Goal: Task Accomplishment & Management: Manage account settings

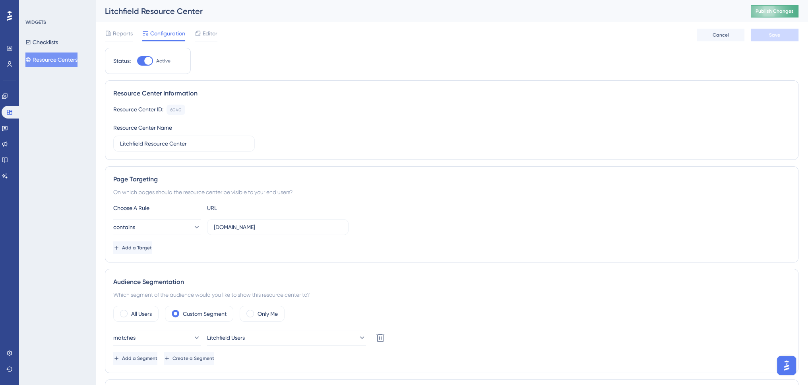
click at [783, 7] on button "Publish Changes" at bounding box center [775, 11] width 48 height 13
click at [771, 10] on span "Publish Changes" at bounding box center [774, 11] width 38 height 6
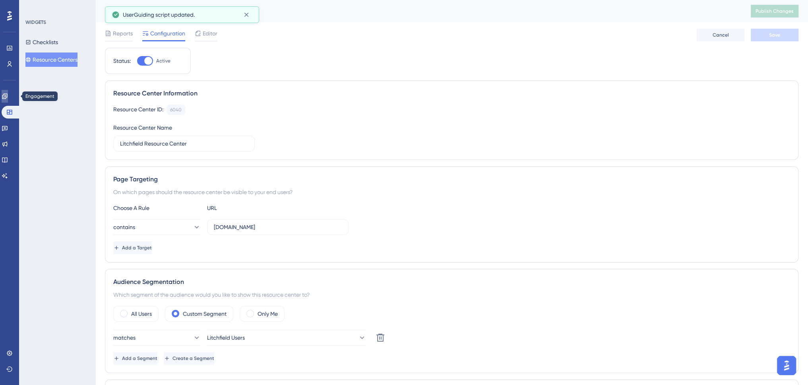
click at [5, 95] on link at bounding box center [5, 96] width 6 height 13
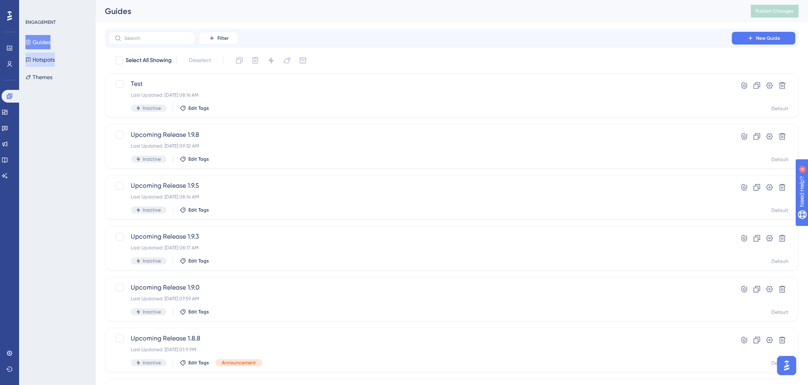
click at [52, 59] on button "Hotspots" at bounding box center [39, 59] width 29 height 14
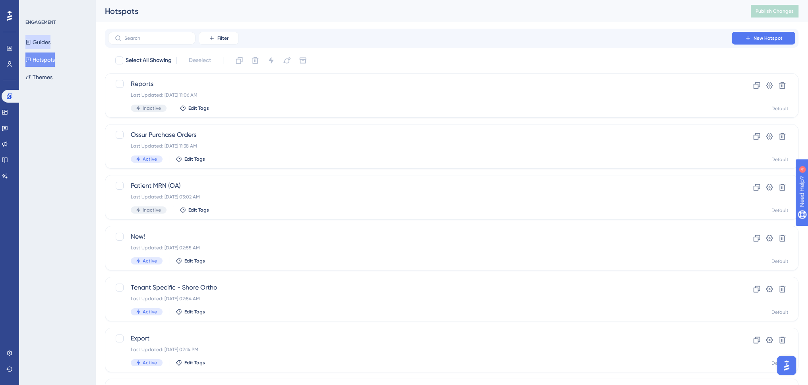
click at [50, 42] on button "Guides" at bounding box center [37, 42] width 25 height 14
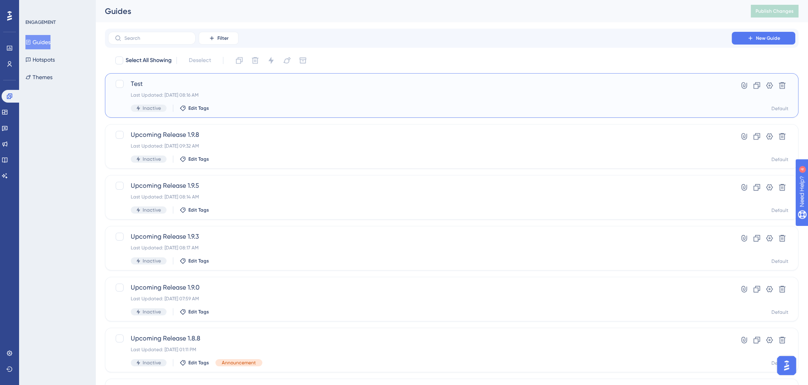
click at [292, 97] on div "Last Updated: [DATE] 08:16 AM" at bounding box center [420, 95] width 578 height 6
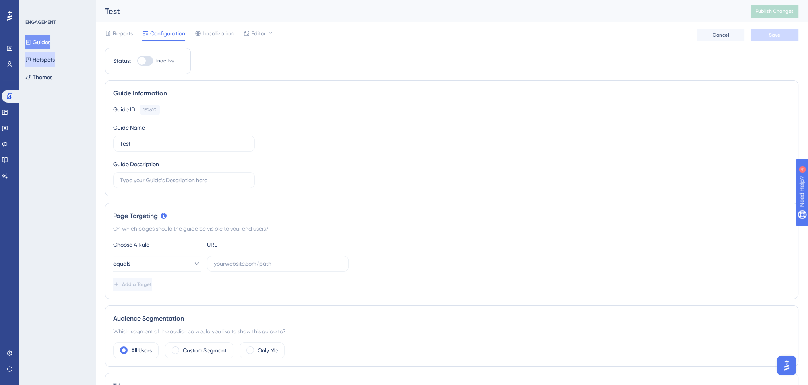
click at [47, 56] on button "Hotspots" at bounding box center [39, 59] width 29 height 14
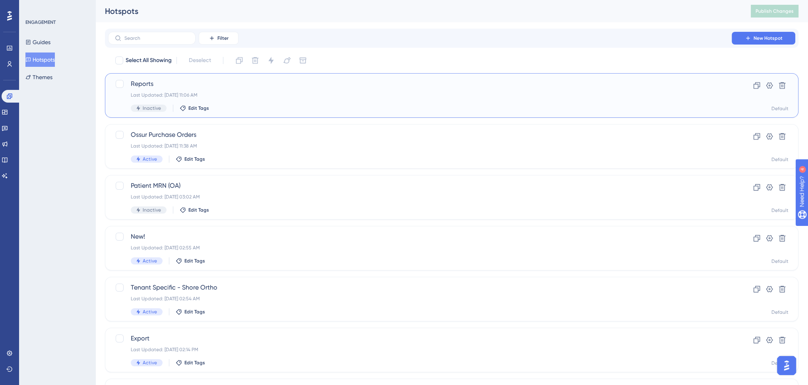
click at [233, 97] on div "Last Updated: [DATE] 11:06 AM" at bounding box center [420, 95] width 578 height 6
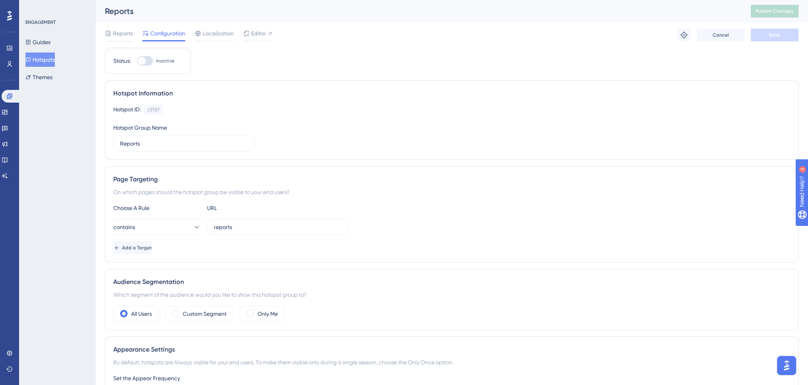
click at [147, 61] on div at bounding box center [145, 61] width 16 height 10
click at [137, 61] on input "Inactive" at bounding box center [137, 61] width 0 height 0
checkbox input "true"
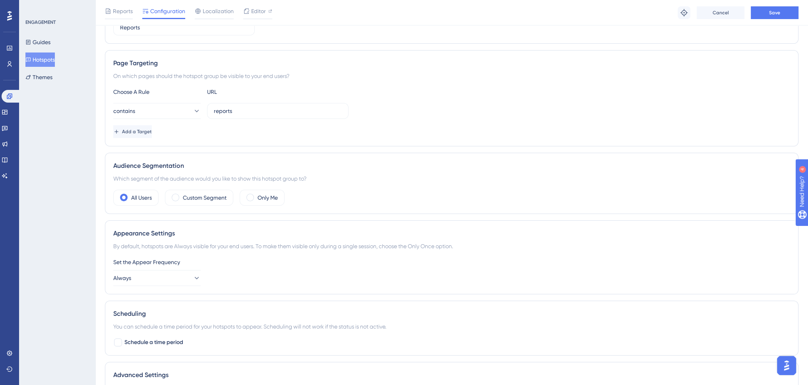
scroll to position [224, 0]
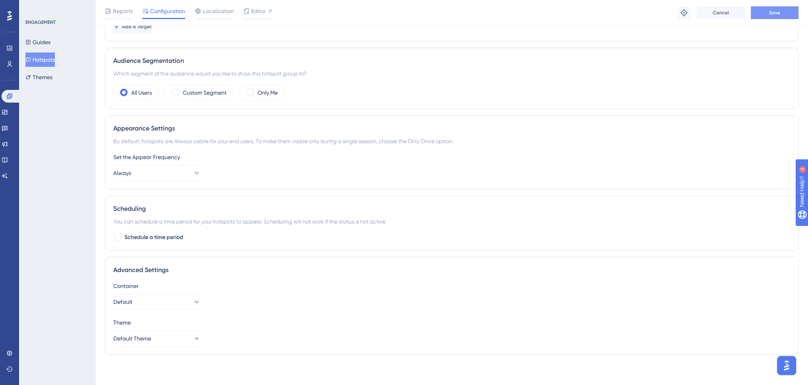
click at [777, 15] on span "Save" at bounding box center [774, 13] width 11 height 6
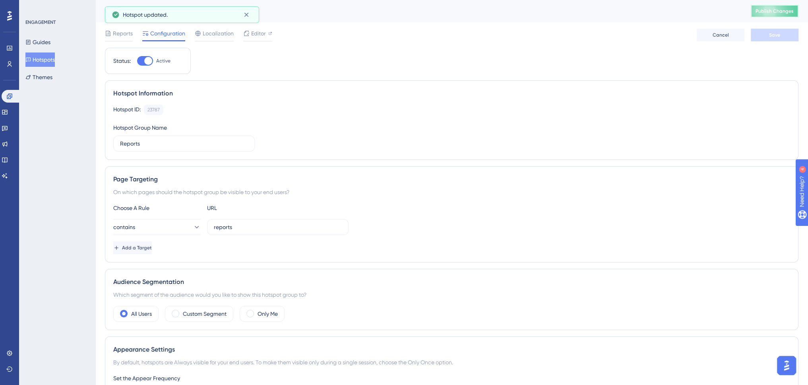
click at [786, 10] on span "Publish Changes" at bounding box center [774, 11] width 38 height 6
click at [776, 10] on span "Publish Changes" at bounding box center [774, 11] width 38 height 6
